Goal: Leave review/rating: Share an evaluation or opinion about a product, service, or content

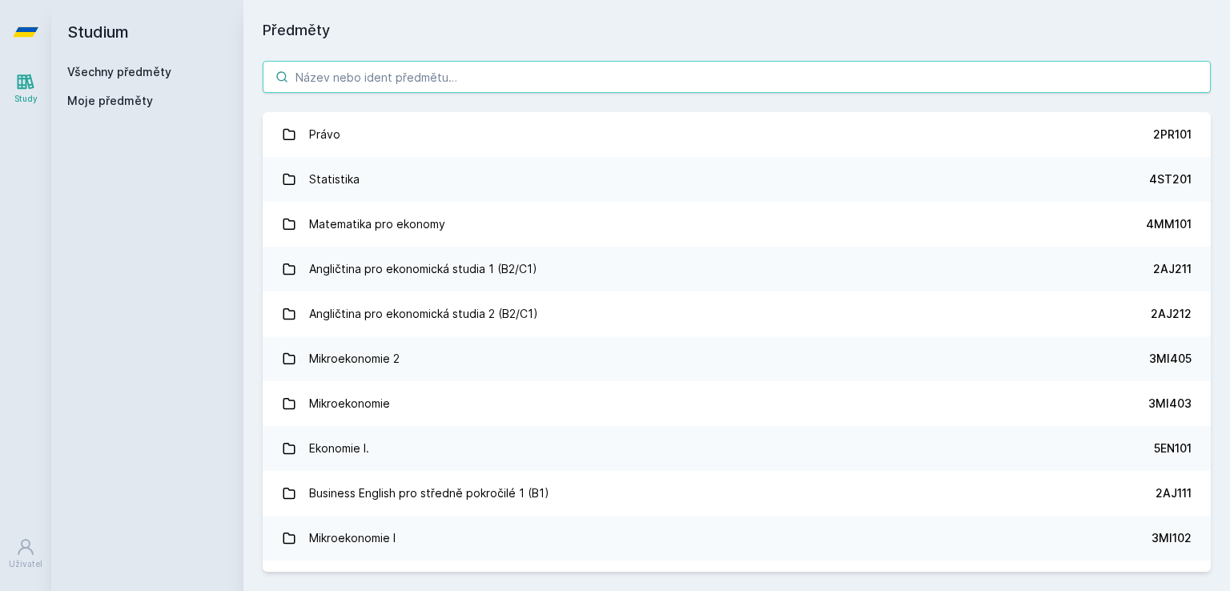
click at [375, 80] on input "search" at bounding box center [737, 77] width 948 height 32
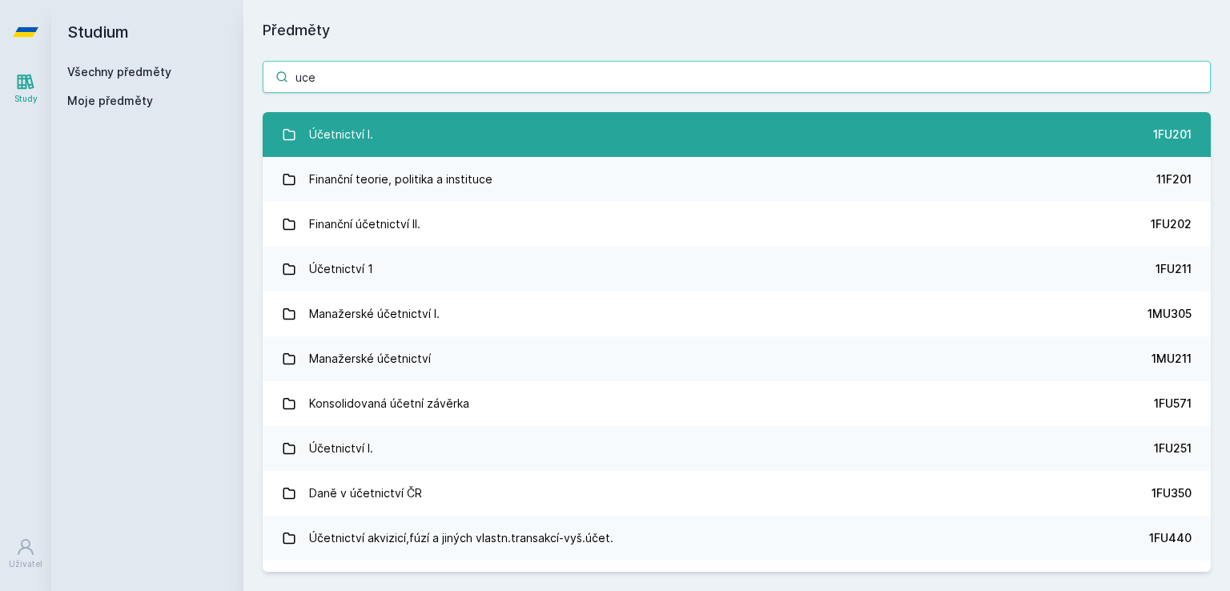
type input "uce"
click at [374, 128] on link "Účetnictví I. 1FU201" at bounding box center [737, 134] width 948 height 45
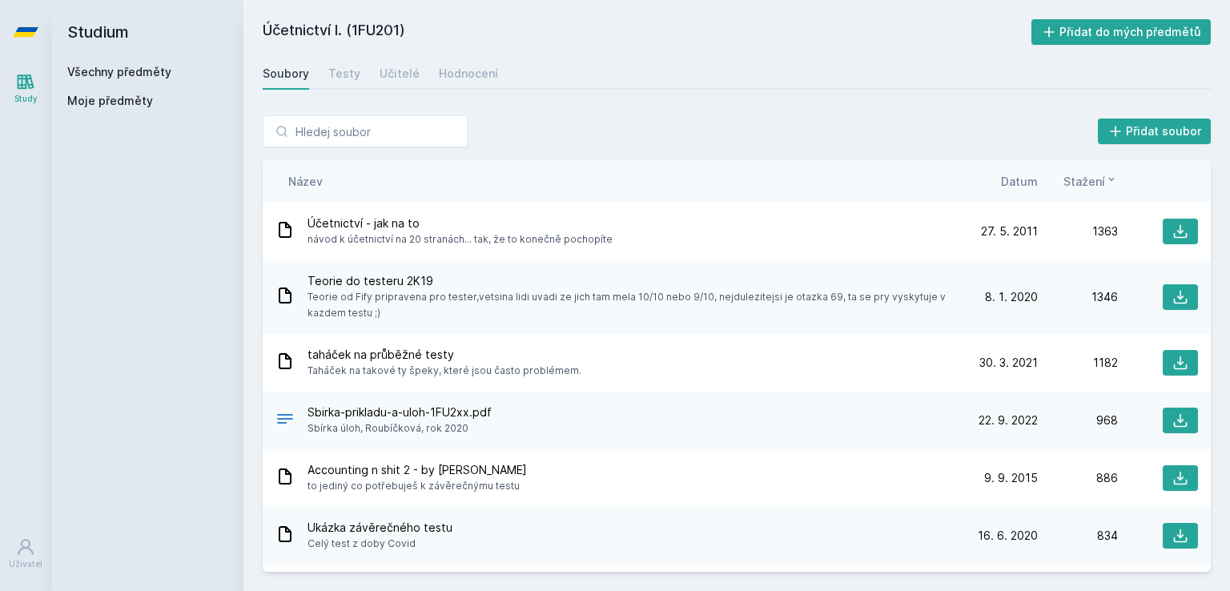
click at [446, 88] on div "Soubory Testy Učitelé Hodnocení" at bounding box center [737, 74] width 948 height 32
click at [448, 86] on link "Hodnocení" at bounding box center [468, 74] width 59 height 32
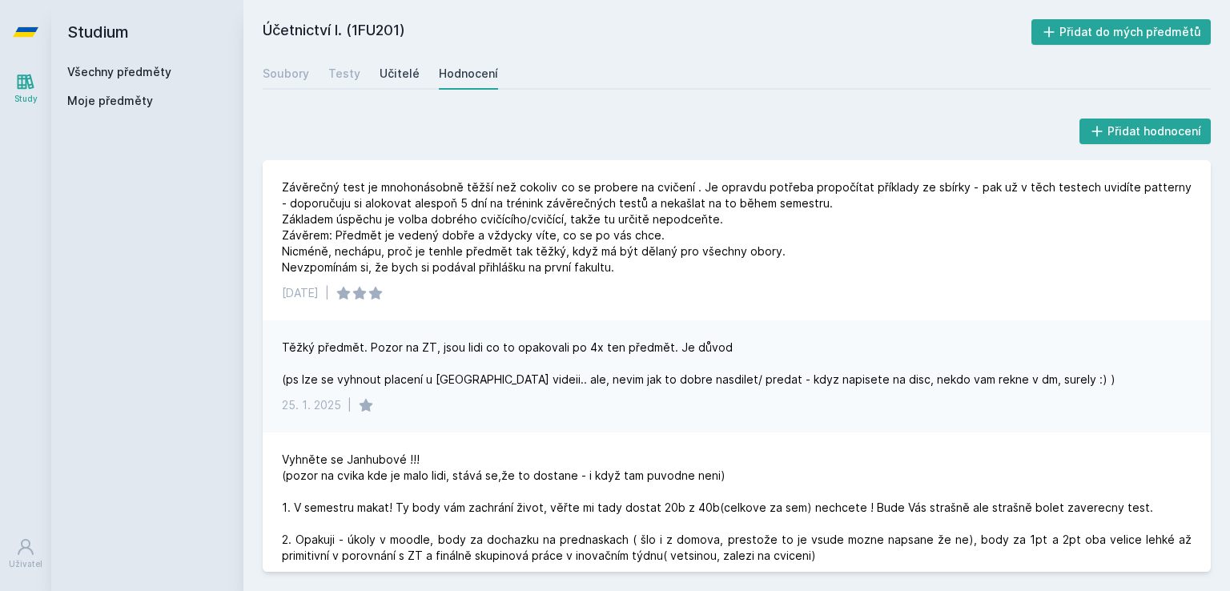
click at [412, 75] on div "Soubory Testy Učitelé Hodnocení" at bounding box center [737, 74] width 948 height 32
click at [392, 73] on div "Učitelé" at bounding box center [400, 74] width 40 height 16
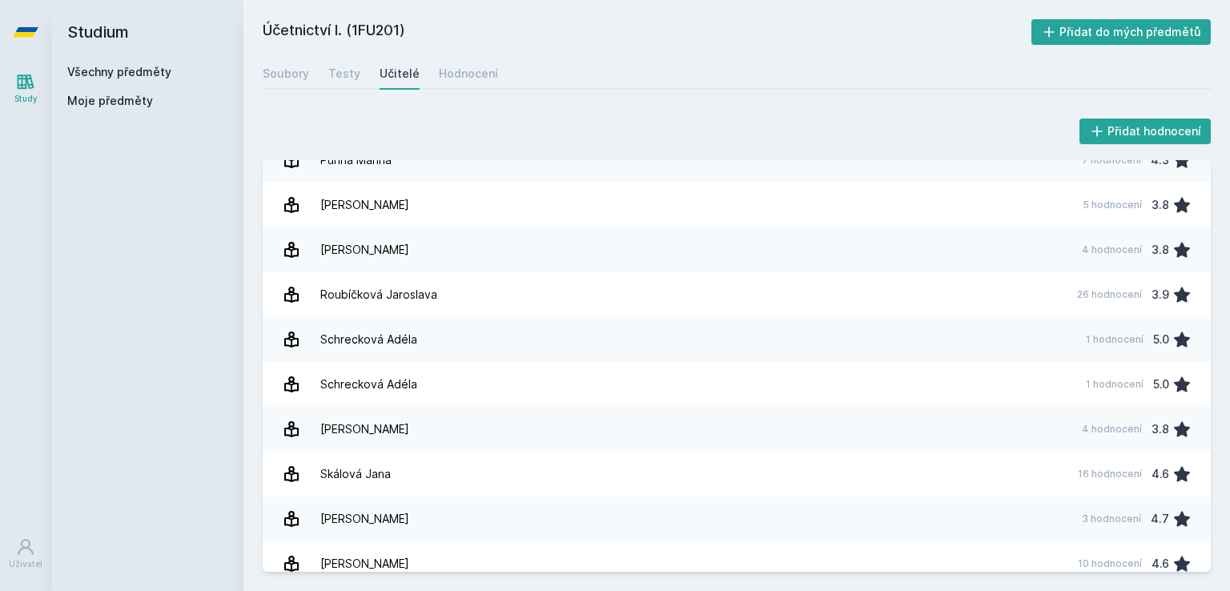
scroll to position [2279, 0]
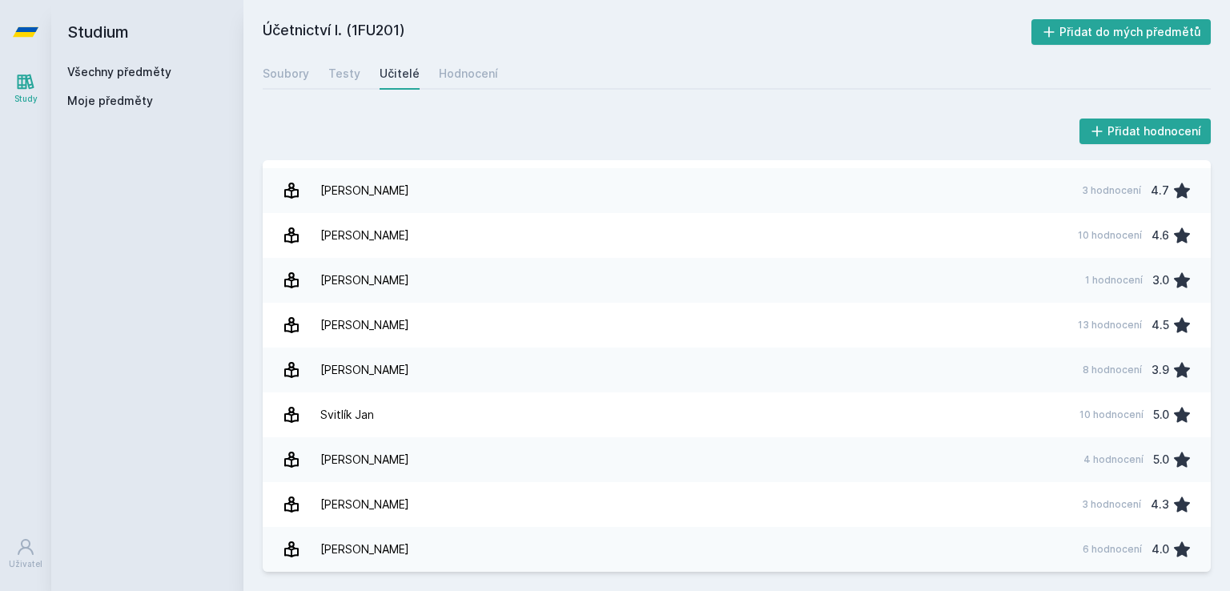
click at [501, 123] on div "Přidat hodnocení" at bounding box center [737, 131] width 948 height 32
